Goal: Check status: Check status

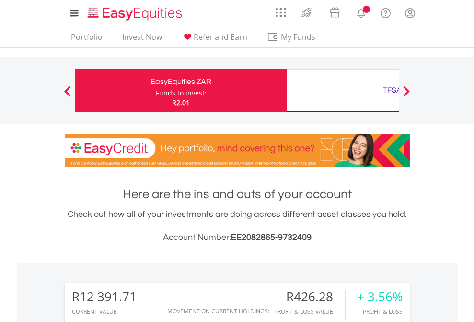
scroll to position [92, 150]
click at [156, 91] on div "Funds to invest:" at bounding box center [181, 93] width 51 height 10
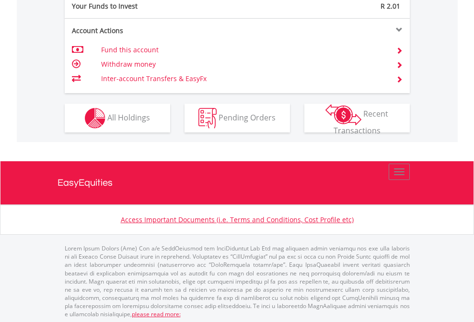
scroll to position [957, 0]
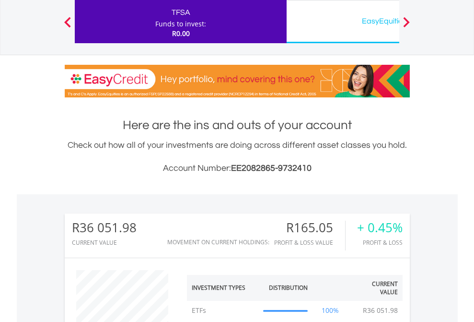
click at [343, 22] on div "EasyEquities USD" at bounding box center [392, 20] width 200 height 13
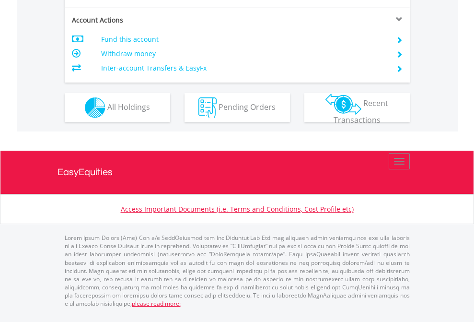
scroll to position [900, 0]
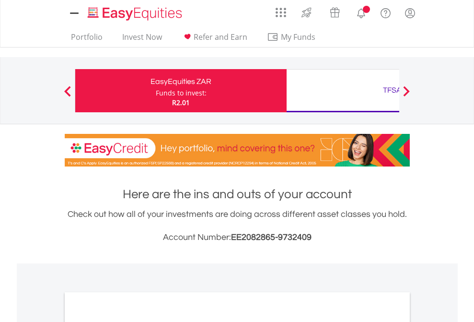
scroll to position [576, 0]
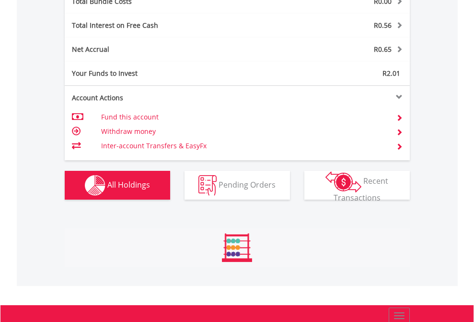
scroll to position [92, 150]
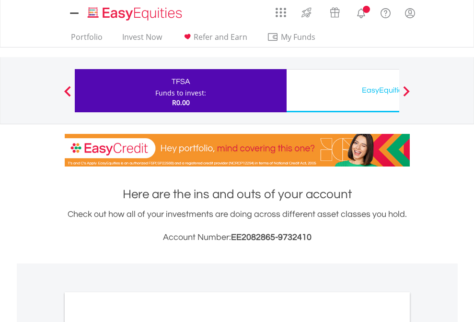
scroll to position [576, 0]
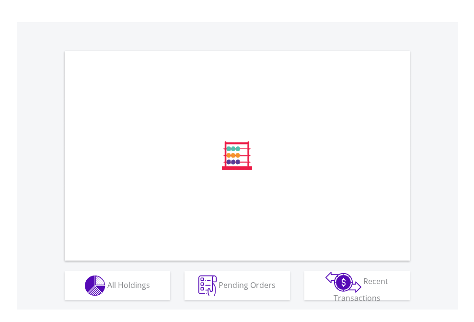
click at [107, 289] on span "All Holdings" at bounding box center [128, 284] width 43 height 11
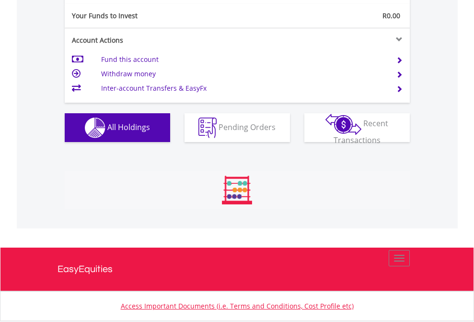
scroll to position [92, 150]
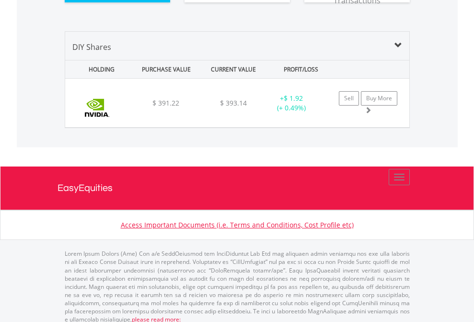
scroll to position [1066, 0]
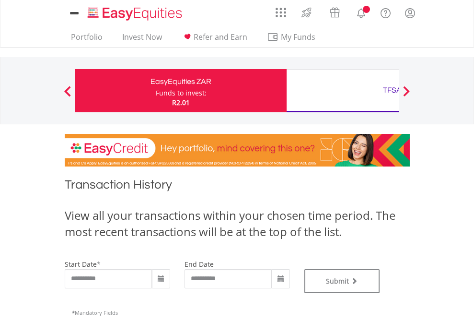
type input "**********"
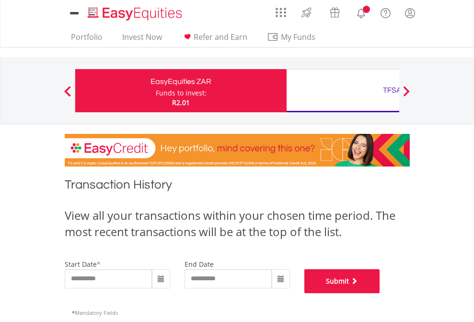
click at [380, 293] on button "Submit" at bounding box center [342, 281] width 76 height 24
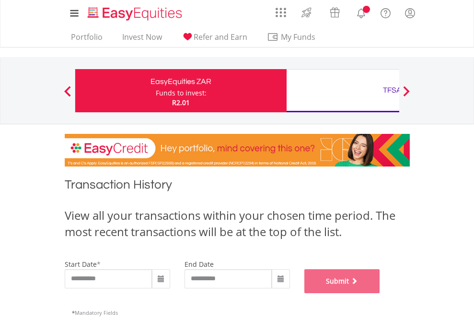
scroll to position [389, 0]
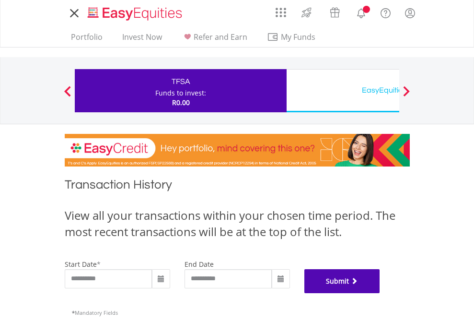
click at [380, 293] on button "Submit" at bounding box center [342, 281] width 76 height 24
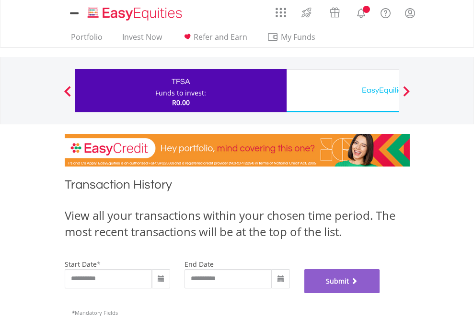
scroll to position [389, 0]
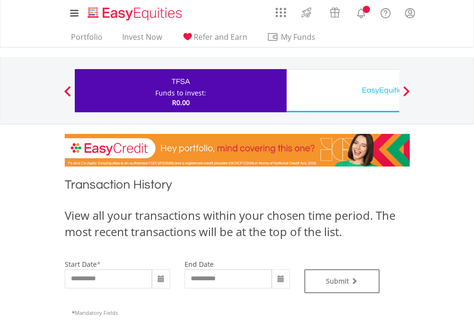
click at [343, 91] on div "EasyEquities USD" at bounding box center [392, 89] width 200 height 13
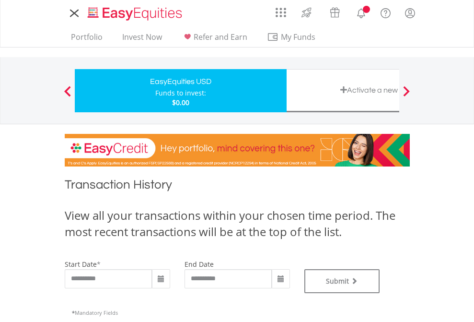
type input "**********"
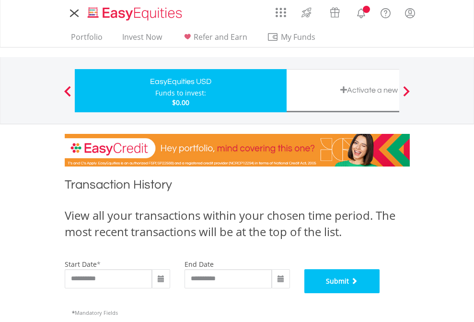
click at [380, 293] on button "Submit" at bounding box center [342, 281] width 76 height 24
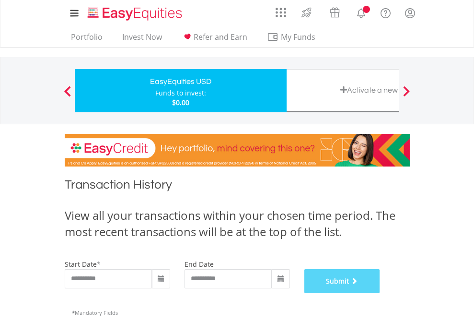
scroll to position [389, 0]
